Goal: Communication & Community: Answer question/provide support

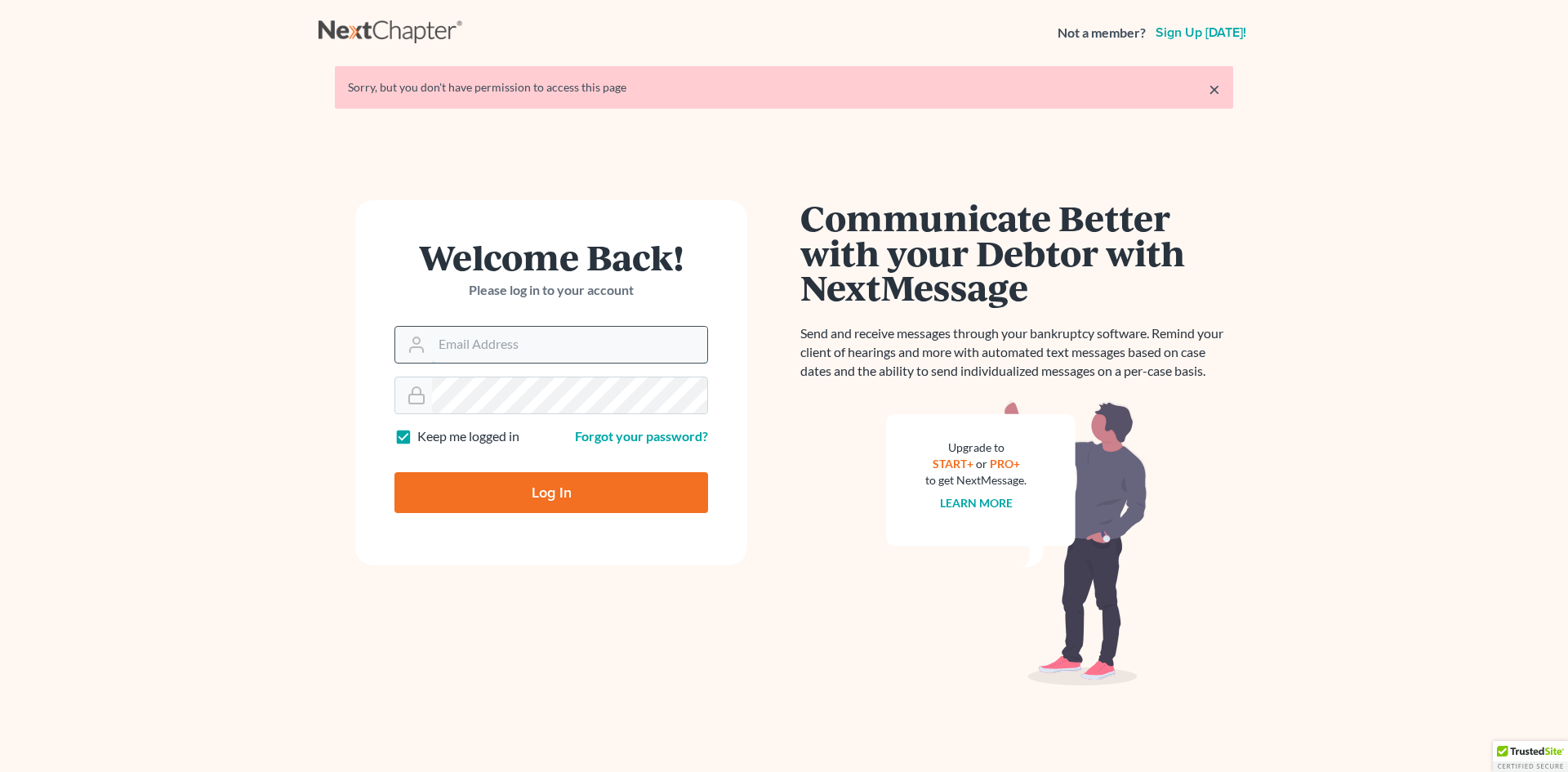
click at [463, 346] on input "Email Address" at bounding box center [570, 344] width 275 height 36
type input "[EMAIL_ADDRESS][DOMAIN_NAME]"
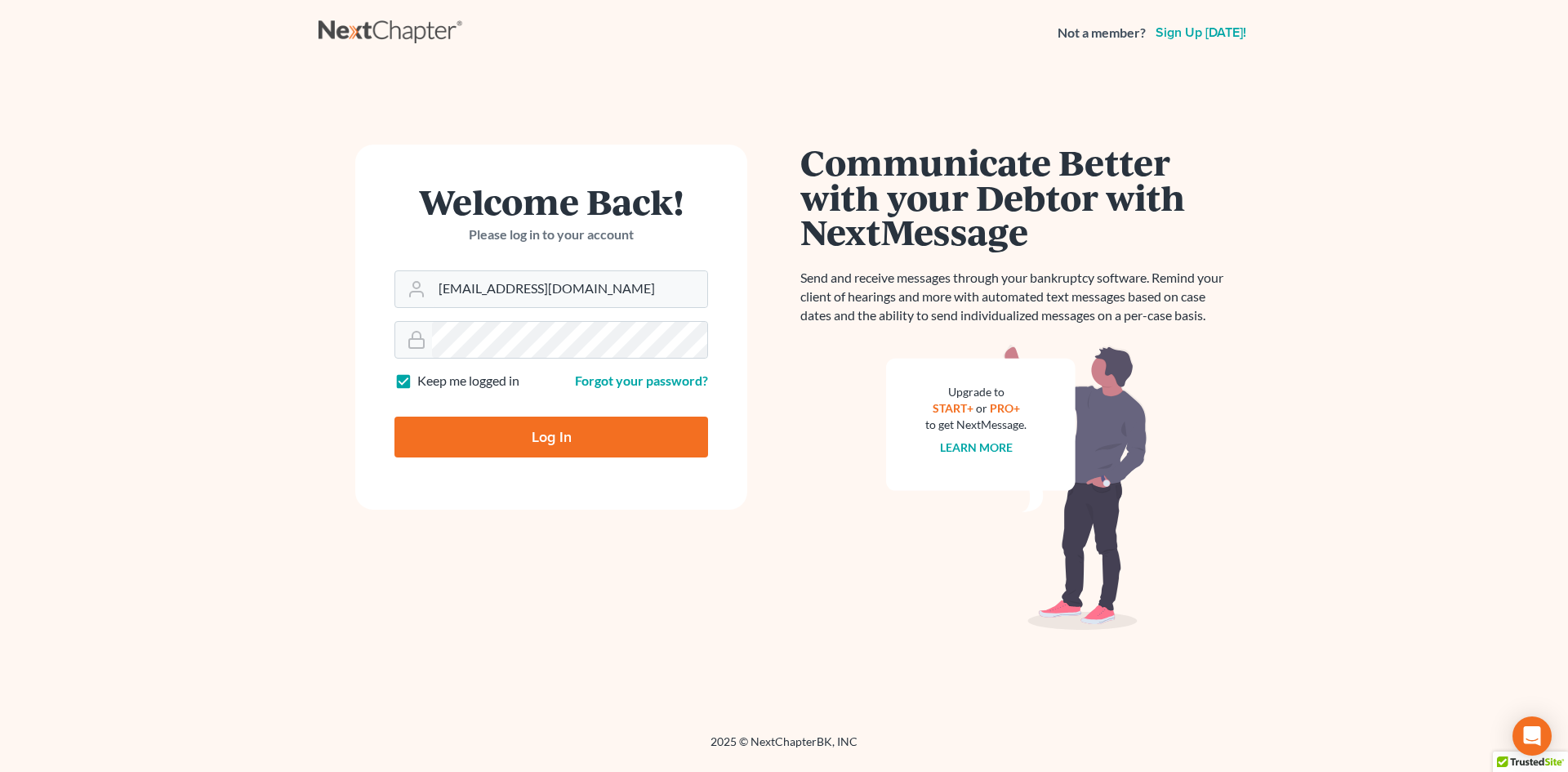
click at [544, 442] on input "Log In" at bounding box center [551, 437] width 314 height 41
type input "Thinking..."
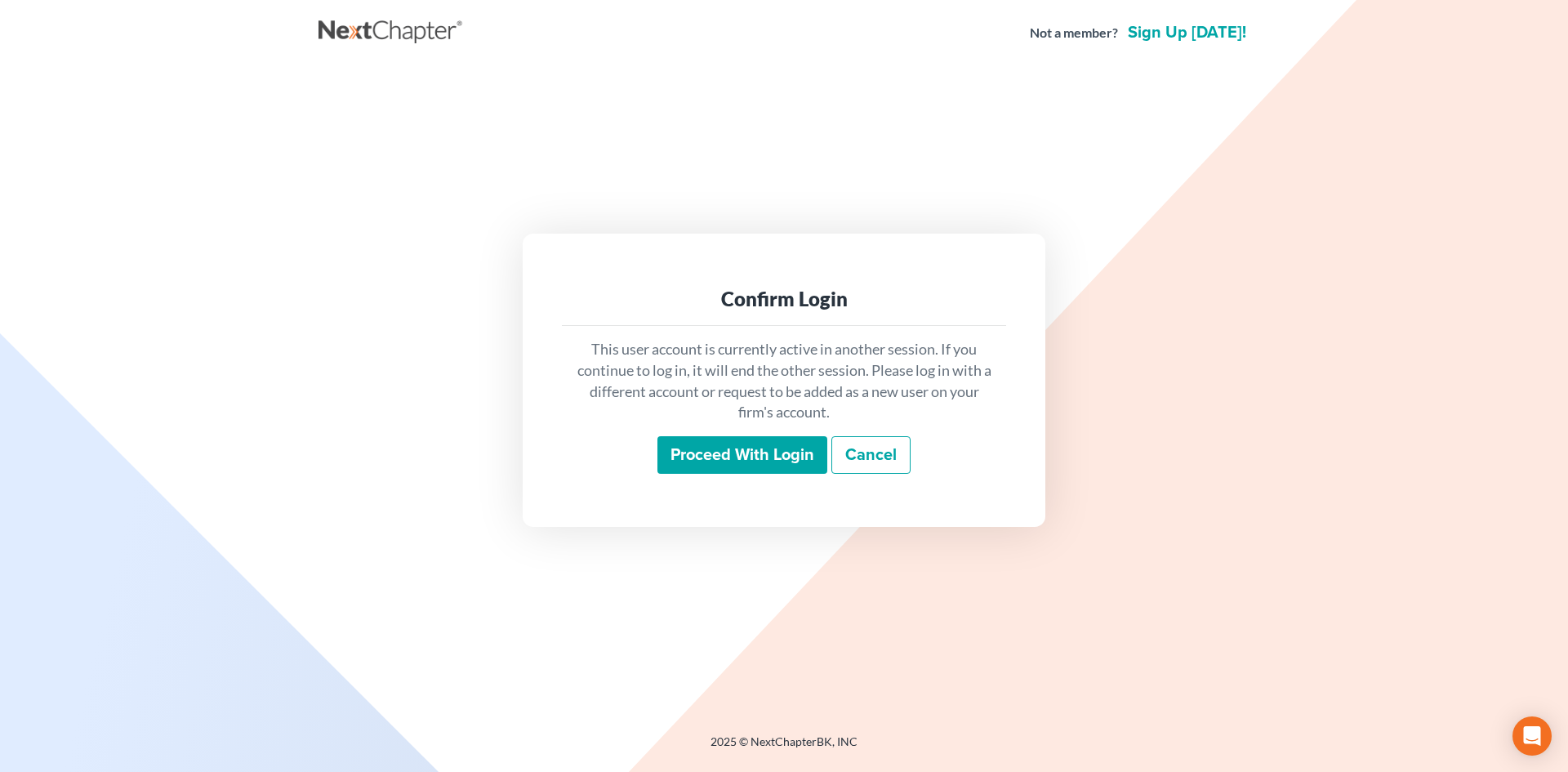
click at [767, 453] on input "Proceed with login" at bounding box center [742, 454] width 170 height 37
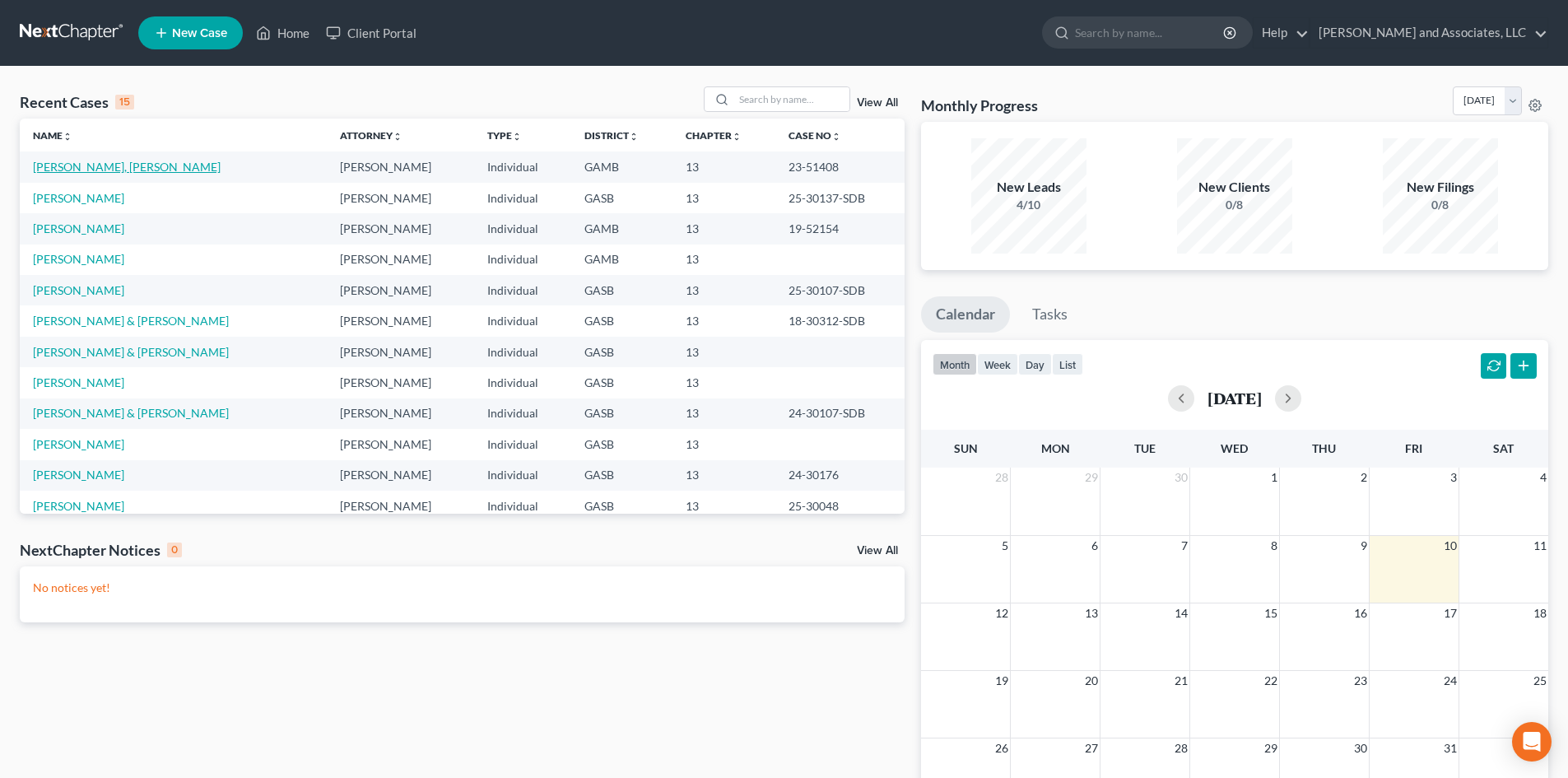
click at [109, 170] on link "Ranson, Shateviah" at bounding box center [127, 166] width 188 height 14
click at [110, 169] on link "Ranson, Shateviah" at bounding box center [127, 166] width 188 height 14
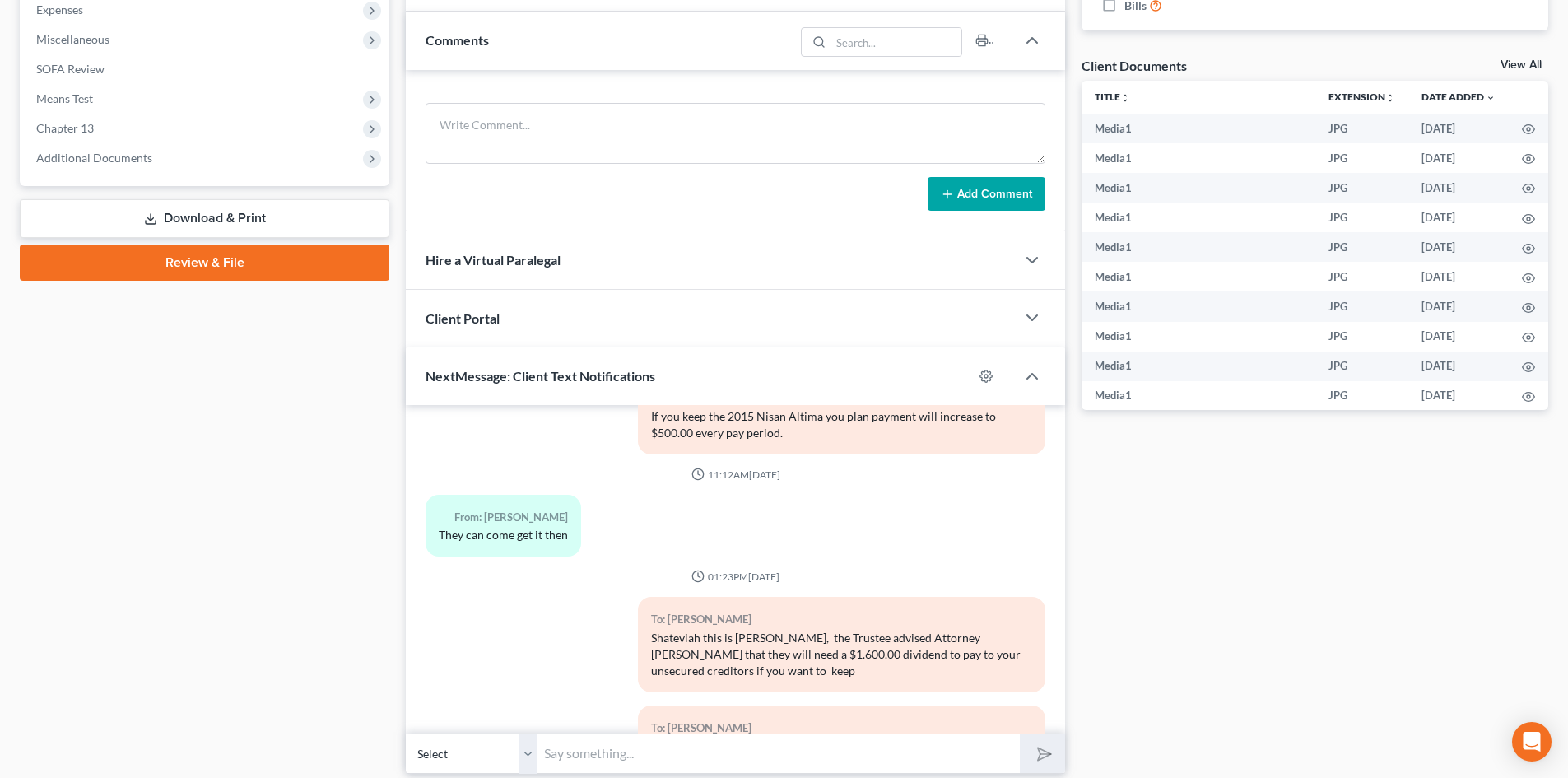
scroll to position [620, 0]
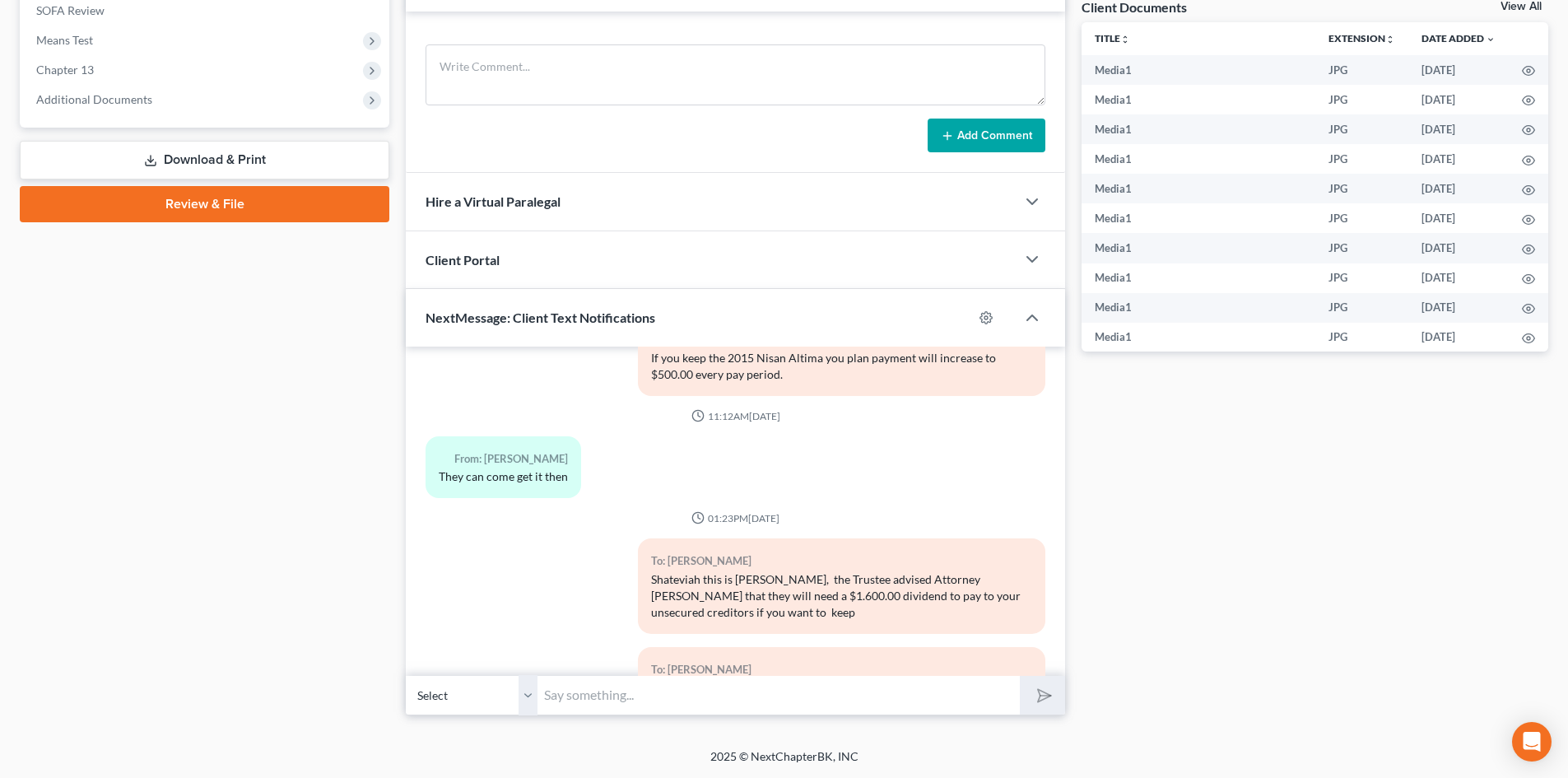
click at [521, 698] on select "Select +1 (706) 998-7411 - Shateviah Ranson" at bounding box center [472, 695] width 132 height 40
click at [406, 675] on select "Select +1 (706) 998-7411 - Shateviah Ranson" at bounding box center [472, 695] width 132 height 40
click at [550, 701] on input "text" at bounding box center [779, 695] width 483 height 40
type input "Shateviah this is Rose, you have been in your case 24 months, you have approxim…"
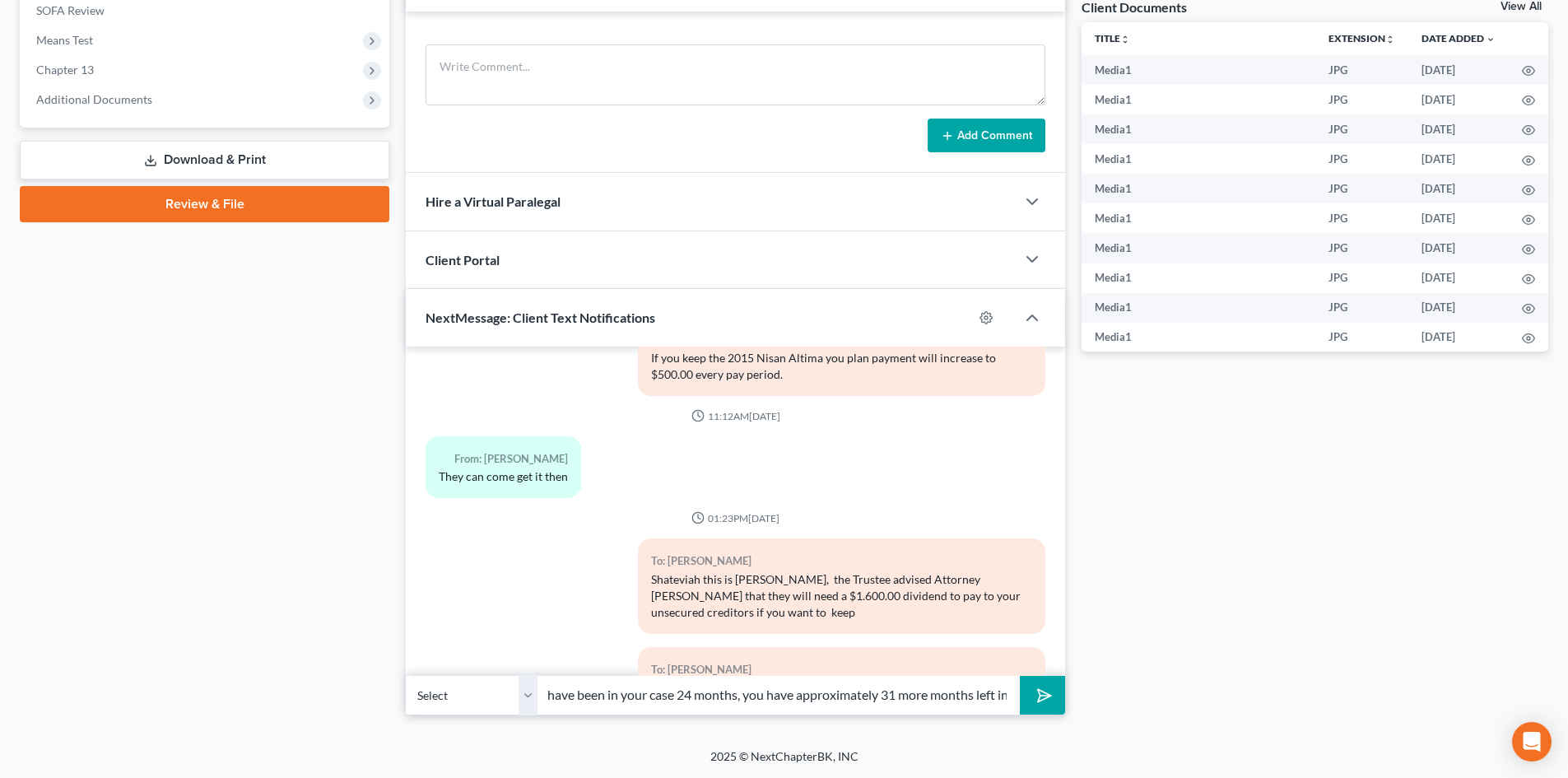
click at [1020, 676] on button "submit" at bounding box center [1042, 695] width 45 height 39
